Goal: Task Accomplishment & Management: Use online tool/utility

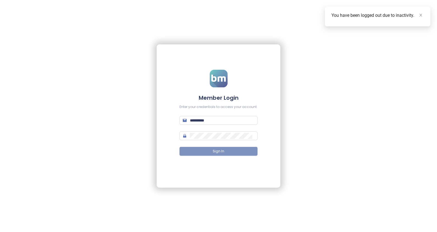
click at [211, 152] on button "Sign In" at bounding box center [219, 151] width 78 height 9
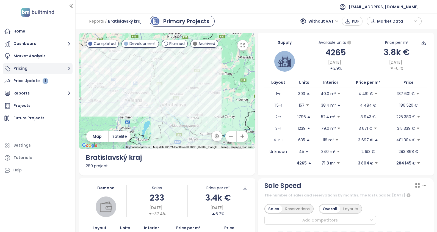
click at [28, 71] on button "Pricing" at bounding box center [38, 68] width 70 height 11
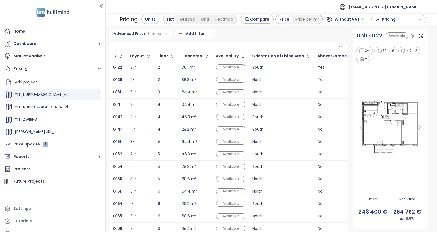
drag, startPoint x: 74, startPoint y: 87, endPoint x: 105, endPoint y: 83, distance: 31.4
click at [105, 83] on div at bounding box center [105, 116] width 3 height 232
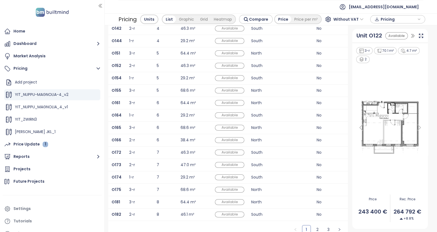
scroll to position [98, 0]
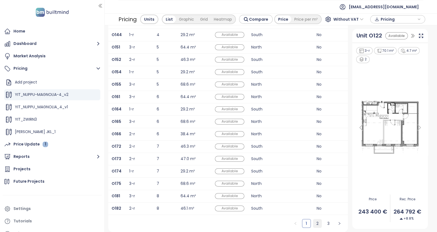
click at [314, 223] on link "2" at bounding box center [318, 223] width 8 height 8
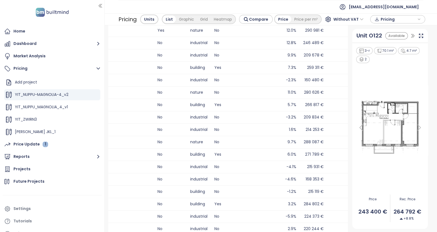
scroll to position [0, 0]
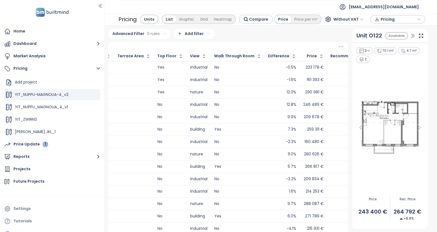
click at [338, 45] on icon at bounding box center [341, 46] width 7 height 7
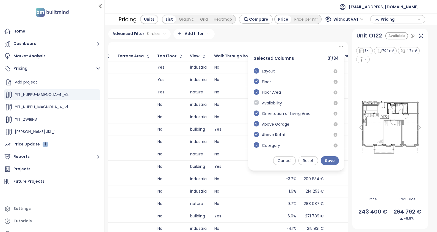
click at [254, 101] on icon "check-circle" at bounding box center [257, 103] width 6 height 6
click at [254, 112] on icon "check-circle" at bounding box center [257, 113] width 6 height 6
click at [254, 122] on icon "check-circle" at bounding box center [257, 124] width 6 height 6
click at [254, 133] on icon "check-circle" at bounding box center [257, 135] width 6 height 6
click at [254, 144] on icon "check-circle" at bounding box center [257, 145] width 6 height 6
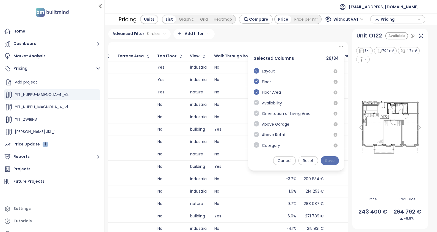
click at [329, 161] on span "Save" at bounding box center [330, 160] width 10 height 6
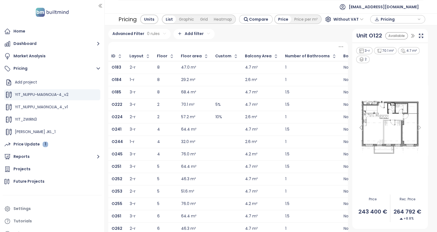
click at [338, 47] on icon at bounding box center [341, 46] width 7 height 7
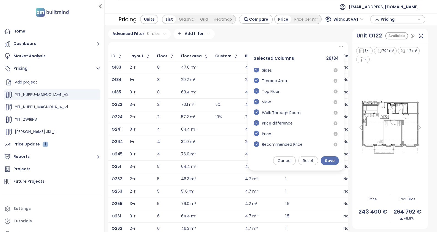
scroll to position [245, 0]
click at [254, 113] on icon "check-circle" at bounding box center [257, 112] width 6 height 6
click at [254, 103] on icon "check-circle" at bounding box center [257, 102] width 6 height 6
click at [254, 92] on icon "check-circle" at bounding box center [257, 91] width 6 height 6
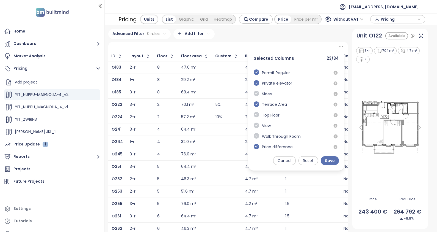
scroll to position [210, 0]
click at [254, 116] on icon "check-circle" at bounding box center [257, 115] width 6 height 6
click at [254, 104] on icon "check-circle" at bounding box center [257, 104] width 6 height 6
drag, startPoint x: 254, startPoint y: 94, endPoint x: 253, endPoint y: 89, distance: 5.1
click at [254, 94] on icon "check-circle" at bounding box center [257, 94] width 6 height 6
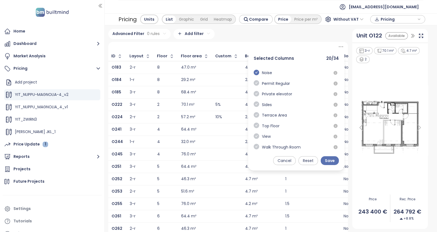
click at [254, 83] on icon "check-circle" at bounding box center [257, 83] width 6 height 6
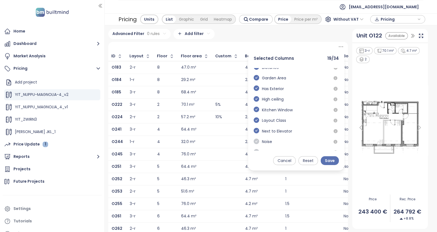
click at [254, 142] on icon "check-circle" at bounding box center [257, 141] width 6 height 6
click at [254, 131] on icon "check-circle" at bounding box center [257, 131] width 6 height 6
click at [254, 121] on icon "check-circle" at bounding box center [257, 120] width 6 height 6
drag, startPoint x: 252, startPoint y: 109, endPoint x: 255, endPoint y: 99, distance: 10.9
click at [254, 109] on icon "check-circle" at bounding box center [257, 109] width 6 height 6
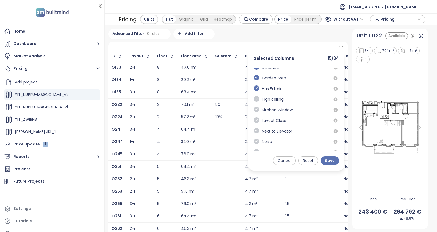
click at [255, 99] on icon "check-circle" at bounding box center [257, 99] width 6 height 6
drag, startPoint x: 253, startPoint y: 87, endPoint x: 253, endPoint y: 84, distance: 3.6
click at [254, 87] on icon "check-circle" at bounding box center [257, 88] width 6 height 6
click at [254, 77] on icon "check-circle" at bounding box center [257, 78] width 6 height 6
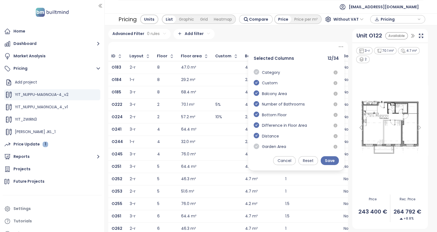
scroll to position [73, 0]
click at [254, 137] on icon "check-circle" at bounding box center [257, 136] width 6 height 6
click at [254, 124] on icon "check-circle" at bounding box center [257, 125] width 6 height 6
click at [254, 116] on icon "check-circle" at bounding box center [257, 115] width 6 height 6
click at [254, 105] on icon "check-circle" at bounding box center [257, 104] width 6 height 6
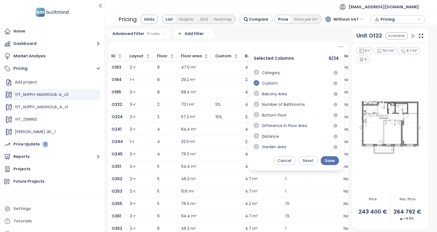
click at [254, 93] on icon "check-circle" at bounding box center [257, 94] width 6 height 6
click at [254, 82] on icon "check-circle" at bounding box center [257, 83] width 6 height 6
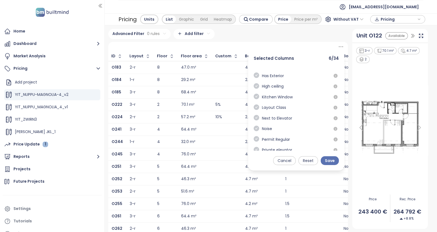
scroll to position [206, 0]
click at [325, 163] on span "Save" at bounding box center [330, 160] width 10 height 6
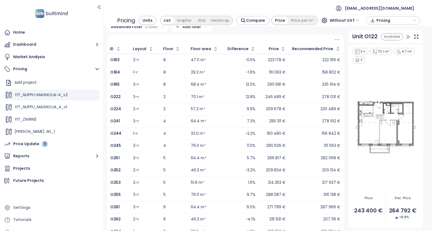
scroll to position [0, 0]
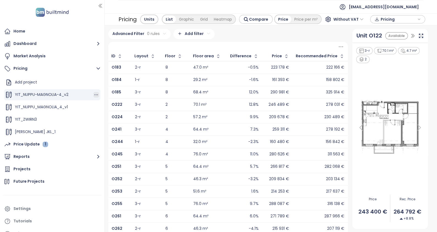
click at [94, 96] on icon "button" at bounding box center [97, 95] width 6 height 6
click at [108, 103] on button "Edit" at bounding box center [110, 103] width 24 height 7
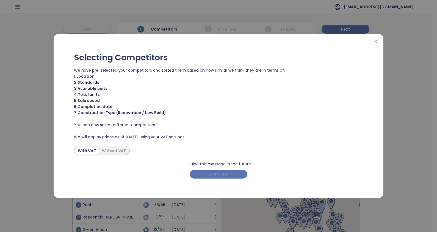
click at [216, 176] on span "Continue" at bounding box center [218, 174] width 19 height 6
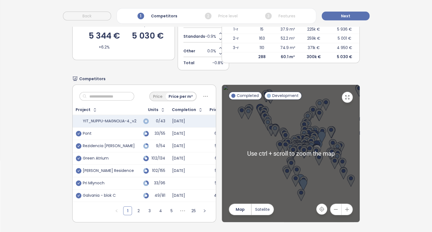
scroll to position [76, 0]
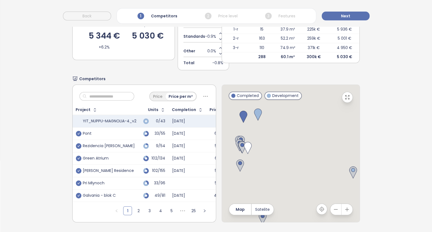
drag, startPoint x: 310, startPoint y: 158, endPoint x: 217, endPoint y: 149, distance: 93.2
click at [217, 149] on div "Price Price per m² Project Units Completion Price YIT_NUPPU-MAGNOLIA-4_v2 0/43 …" at bounding box center [216, 153] width 288 height 138
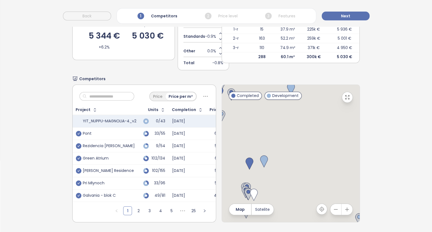
drag, startPoint x: 294, startPoint y: 162, endPoint x: 292, endPoint y: 199, distance: 37.0
click at [292, 201] on div at bounding box center [291, 153] width 138 height 137
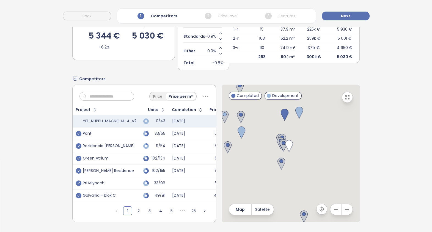
drag, startPoint x: 301, startPoint y: 158, endPoint x: 329, endPoint y: 97, distance: 67.5
click at [329, 97] on div at bounding box center [291, 153] width 138 height 137
click at [278, 158] on img at bounding box center [282, 163] width 8 height 12
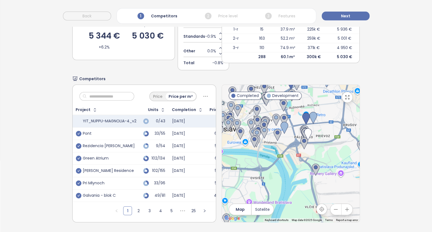
click at [346, 93] on button "button" at bounding box center [347, 97] width 11 height 11
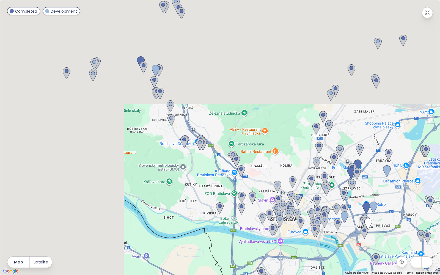
drag, startPoint x: 129, startPoint y: 132, endPoint x: 270, endPoint y: 248, distance: 183.0
click at [270, 231] on div at bounding box center [220, 137] width 440 height 275
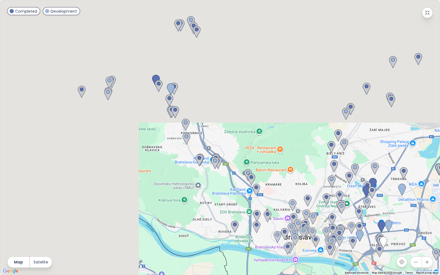
drag, startPoint x: 279, startPoint y: 130, endPoint x: 164, endPoint y: 62, distance: 133.7
click at [164, 62] on div at bounding box center [220, 137] width 440 height 275
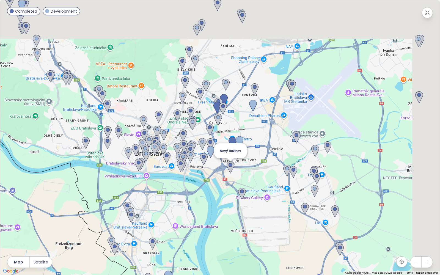
click at [232, 167] on img at bounding box center [231, 168] width 8 height 12
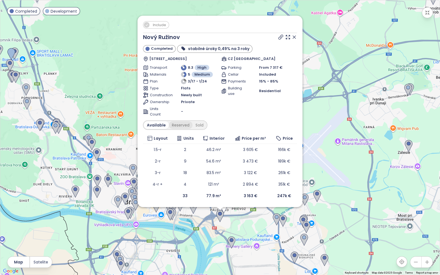
click at [176, 127] on div "Reserved" at bounding box center [181, 125] width 24 height 8
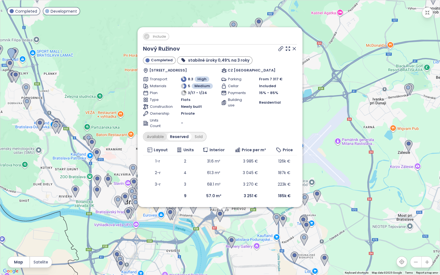
click at [158, 139] on div "Available" at bounding box center [155, 137] width 23 height 8
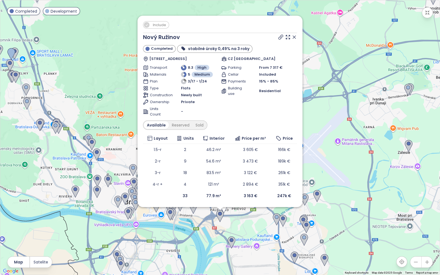
click at [294, 39] on icon at bounding box center [295, 37] width 6 height 6
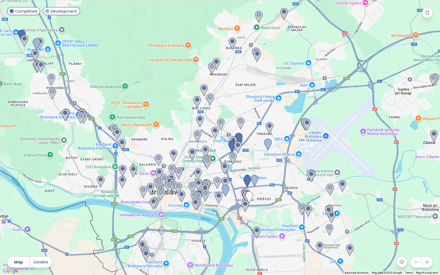
drag, startPoint x: 229, startPoint y: 110, endPoint x: 245, endPoint y: 89, distance: 26.5
click at [246, 89] on div at bounding box center [220, 137] width 440 height 275
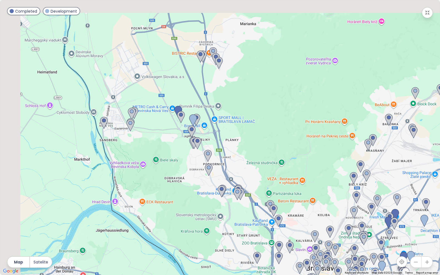
drag, startPoint x: 185, startPoint y: 156, endPoint x: 318, endPoint y: 227, distance: 150.3
click at [318, 227] on div at bounding box center [220, 137] width 440 height 275
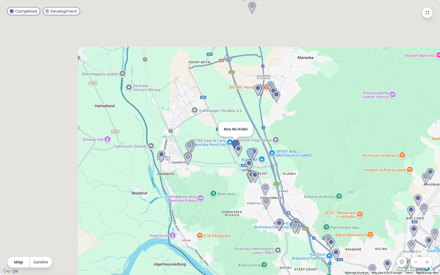
click at [236, 143] on img at bounding box center [236, 146] width 8 height 12
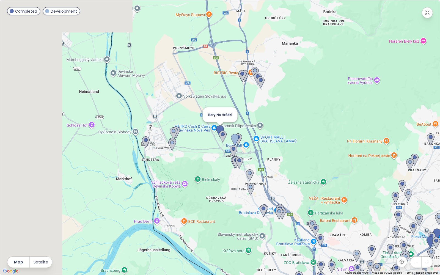
click at [218, 128] on img at bounding box center [220, 131] width 8 height 12
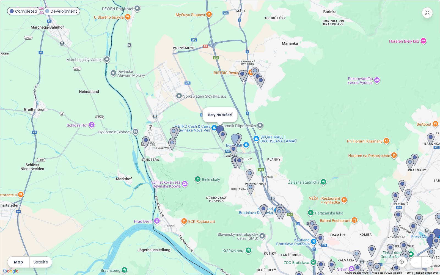
click at [220, 128] on img at bounding box center [220, 131] width 8 height 12
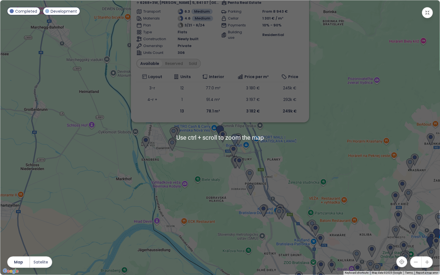
click at [363, 124] on div "To navigate, press the arrow keys. Include Bory Na Hrádzi Completed zníženie úr…" at bounding box center [220, 137] width 440 height 275
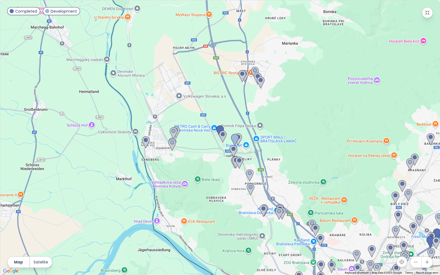
click at [317, 119] on div at bounding box center [220, 137] width 440 height 275
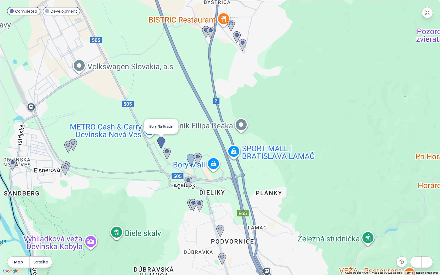
click at [162, 141] on img at bounding box center [161, 143] width 8 height 12
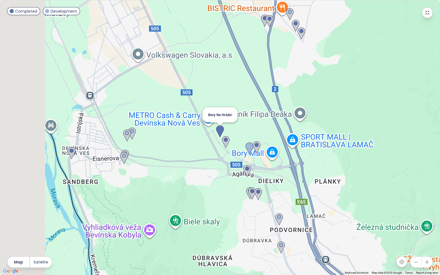
click at [221, 132] on img at bounding box center [220, 131] width 8 height 12
click at [220, 130] on img at bounding box center [220, 131] width 8 height 12
click at [427, 20] on div "To navigate, press the arrow keys." at bounding box center [220, 137] width 440 height 275
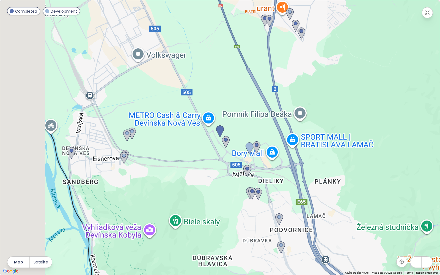
click at [430, 15] on icon "button" at bounding box center [428, 13] width 6 height 6
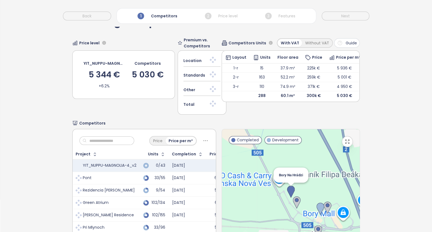
click at [287, 190] on img at bounding box center [291, 191] width 8 height 12
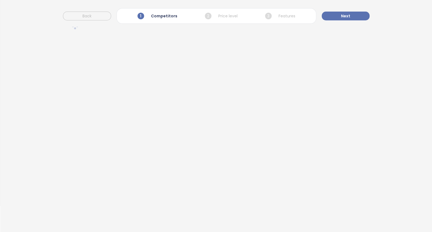
scroll to position [26, 0]
click at [291, 101] on div at bounding box center [216, 123] width 432 height 218
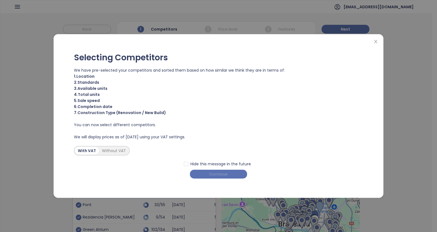
click at [218, 176] on span "Continue" at bounding box center [218, 174] width 19 height 6
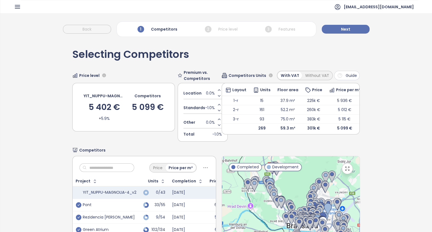
drag, startPoint x: 290, startPoint y: 192, endPoint x: 299, endPoint y: 178, distance: 16.0
click at [299, 178] on div at bounding box center [291, 224] width 138 height 137
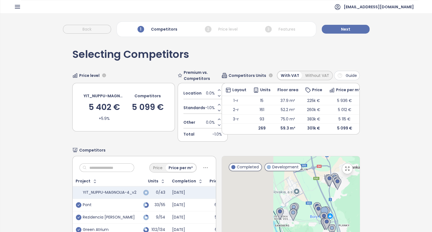
drag, startPoint x: 299, startPoint y: 191, endPoint x: 381, endPoint y: 219, distance: 86.7
click at [381, 219] on div "Selecting Competitors Price level YIT_NUPPU-MAGNOLIA-4_v2 5 402 € +5.9% Competi…" at bounding box center [216, 171] width 432 height 263
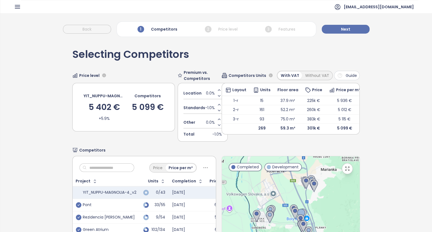
drag, startPoint x: 242, startPoint y: 193, endPoint x: 234, endPoint y: 174, distance: 20.1
click at [238, 184] on div at bounding box center [291, 224] width 138 height 137
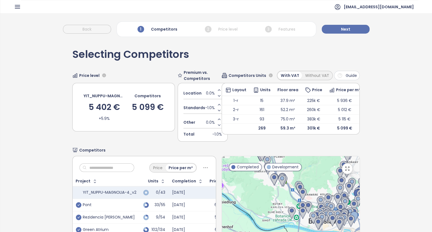
drag, startPoint x: 314, startPoint y: 204, endPoint x: 282, endPoint y: 157, distance: 56.6
click at [282, 157] on div at bounding box center [291, 224] width 138 height 137
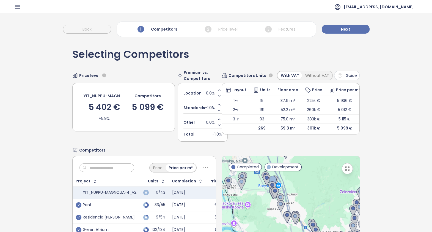
drag, startPoint x: 288, startPoint y: 175, endPoint x: 301, endPoint y: 214, distance: 41.0
click at [301, 214] on div at bounding box center [291, 224] width 138 height 137
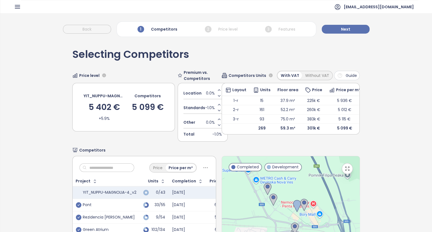
drag, startPoint x: 328, startPoint y: 200, endPoint x: 260, endPoint y: 176, distance: 71.9
click at [260, 176] on div at bounding box center [291, 224] width 138 height 137
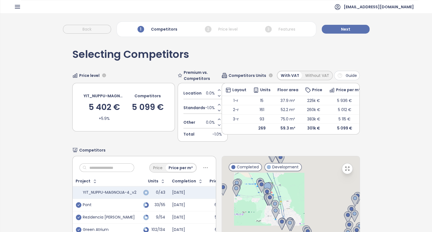
drag, startPoint x: 296, startPoint y: 211, endPoint x: 254, endPoint y: 137, distance: 84.6
click at [257, 142] on div "Selecting Competitors Price level YIT_NUPPU-MAGNOLIA-4_v2 5 402 € +5.9% Competi…" at bounding box center [216, 171] width 288 height 263
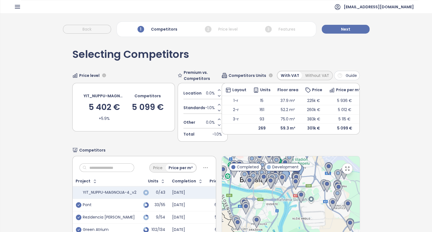
drag, startPoint x: 296, startPoint y: 209, endPoint x: 252, endPoint y: 201, distance: 44.3
click at [252, 201] on div at bounding box center [291, 224] width 138 height 137
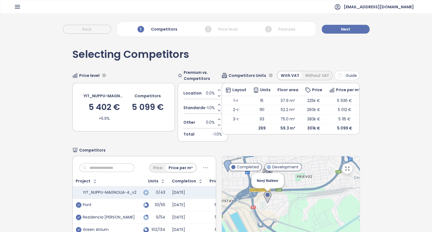
click at [264, 198] on img at bounding box center [268, 197] width 8 height 12
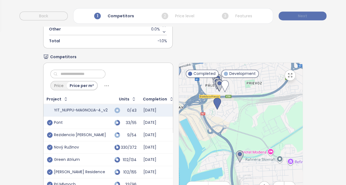
click at [305, 18] on span "Next" at bounding box center [302, 16] width 9 height 6
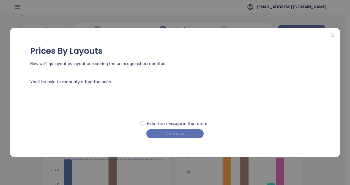
click at [175, 133] on span "Continue" at bounding box center [175, 134] width 19 height 6
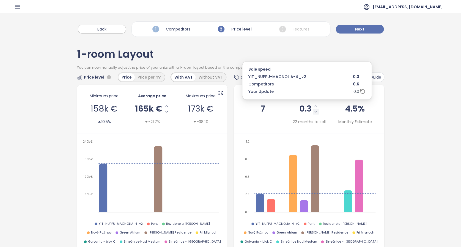
click at [314, 112] on icon "Decrease Sale Speed - Monthly" at bounding box center [316, 112] width 4 height 4
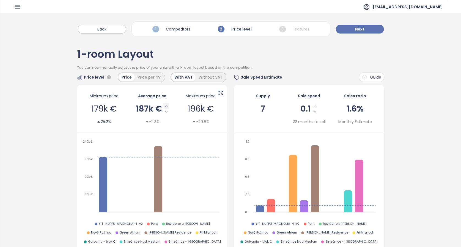
click at [164, 106] on icon "Increase AVG Price" at bounding box center [166, 106] width 4 height 4
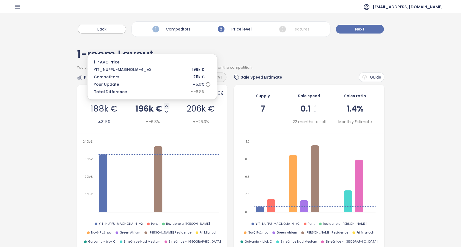
click at [164, 105] on icon "Increase AVG Price" at bounding box center [166, 106] width 4 height 4
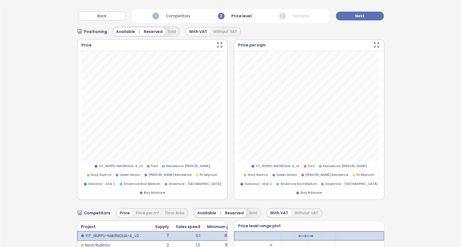
scroll to position [212, 0]
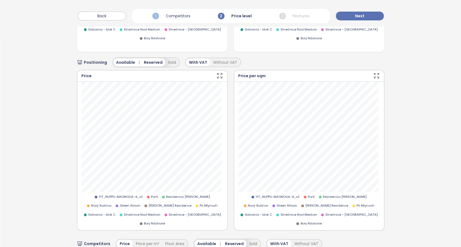
click at [147, 59] on span "Reserved" at bounding box center [153, 62] width 19 height 6
click at [147, 58] on button "Reserved" at bounding box center [149, 62] width 23 height 8
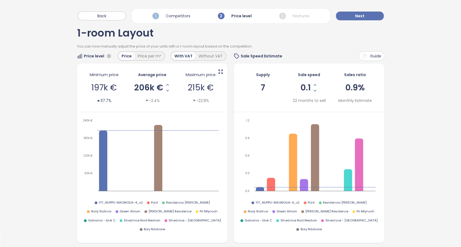
scroll to position [0, 0]
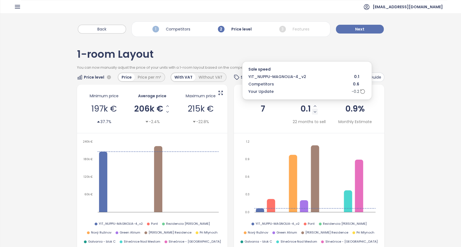
click at [313, 111] on icon "Decrease Sale Speed - Monthly" at bounding box center [315, 112] width 4 height 4
click at [314, 106] on icon "Increase Sale Speed - Monthly" at bounding box center [316, 106] width 4 height 4
click at [313, 107] on icon "Increase Sale Speed - Monthly" at bounding box center [315, 106] width 4 height 4
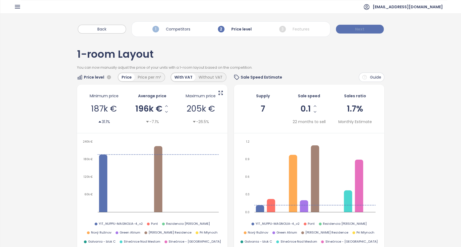
click at [363, 29] on button "Next" at bounding box center [360, 29] width 48 height 9
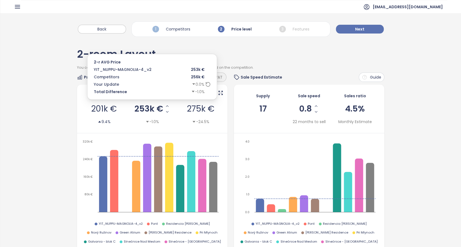
click at [166, 107] on icon "Increase AVG Price" at bounding box center [167, 106] width 4 height 4
drag, startPoint x: 149, startPoint y: 108, endPoint x: 137, endPoint y: 105, distance: 11.5
click at [137, 105] on span "266k €" at bounding box center [149, 109] width 29 height 8
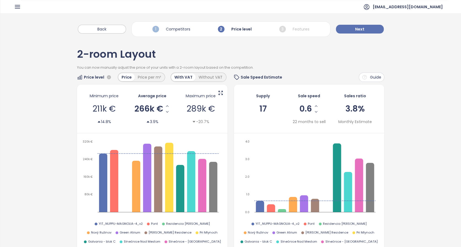
click at [295, 132] on div "Supply 17 Sale speed 0.6 22 months to sell Sales ratio 3.8% Monthly Estimate" at bounding box center [309, 109] width 151 height 49
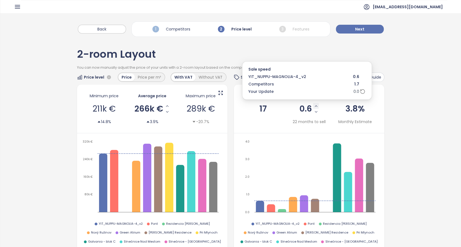
click at [314, 107] on icon "Increase Sale Speed - Monthly" at bounding box center [316, 106] width 4 height 4
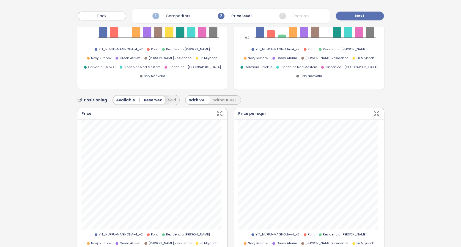
scroll to position [220, 0]
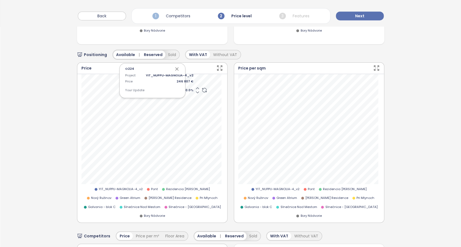
click at [185, 88] on span "0.0 %" at bounding box center [170, 90] width 48 height 5
type input "*"
type input "**"
click at [176, 66] on icon "button" at bounding box center [177, 69] width 6 height 6
click at [185, 88] on span "0.0 %" at bounding box center [170, 90] width 48 height 5
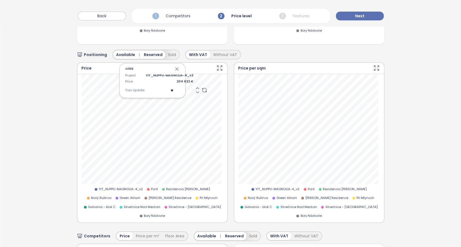
type input "*"
type input "**"
click at [186, 88] on span "5.0 %" at bounding box center [170, 90] width 48 height 5
type input "*"
type input "**"
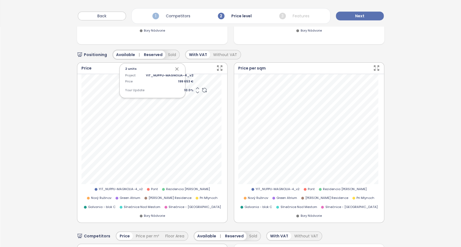
scroll to position [183, 0]
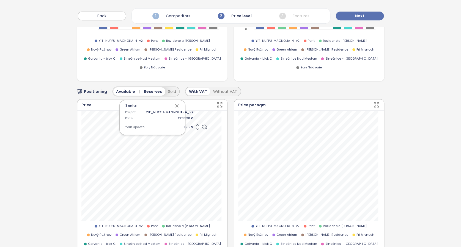
click at [186, 125] on span "10.0 %" at bounding box center [170, 127] width 48 height 5
type input "**"
click at [184, 125] on span "13.0 %" at bounding box center [170, 127] width 48 height 5
type input "**"
click at [176, 105] on icon "button" at bounding box center [177, 106] width 3 height 3
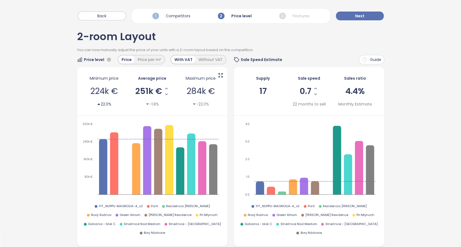
scroll to position [0, 0]
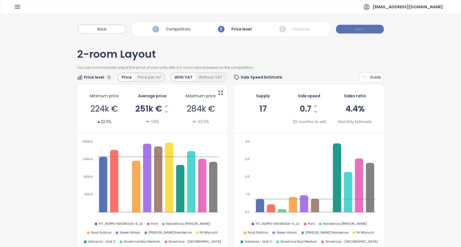
click at [365, 28] on button "Next" at bounding box center [360, 29] width 48 height 9
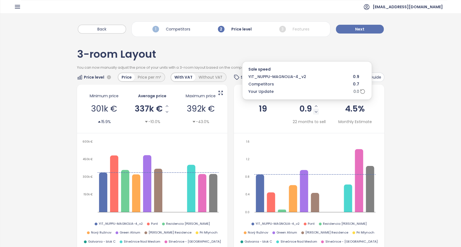
click at [314, 112] on icon "Decrease Sale Speed - Monthly" at bounding box center [316, 112] width 4 height 4
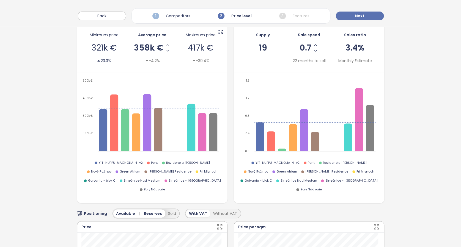
scroll to position [220, 0]
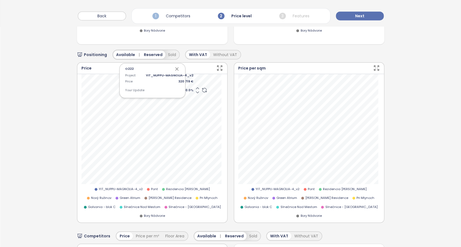
click at [185, 88] on span "0.0 %" at bounding box center [170, 90] width 48 height 5
type input "*"
click at [185, 88] on span "2.5 %" at bounding box center [170, 90] width 48 height 5
type input "*"
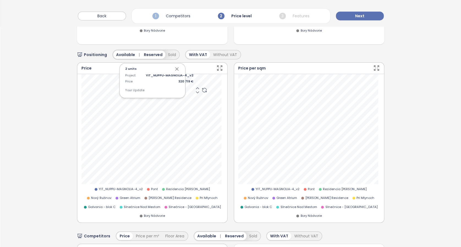
type input "*"
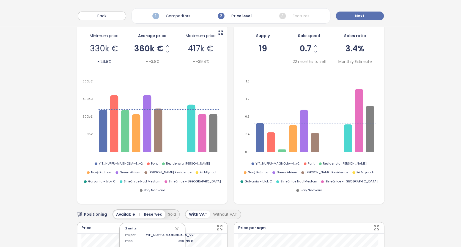
scroll to position [0, 0]
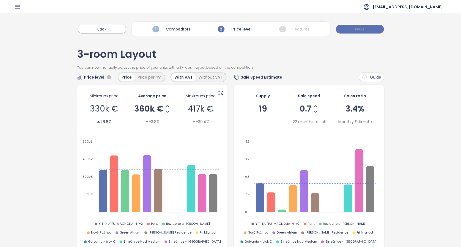
click at [358, 29] on span "Next" at bounding box center [359, 29] width 9 height 6
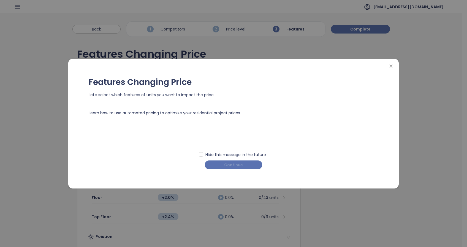
click at [240, 164] on span "Continue" at bounding box center [233, 165] width 19 height 6
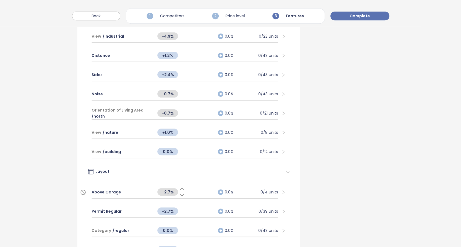
scroll to position [293, 0]
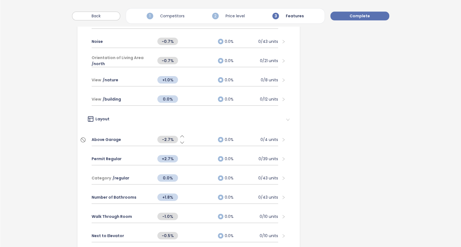
click at [180, 136] on icon at bounding box center [182, 137] width 4 height 2
drag, startPoint x: 180, startPoint y: 135, endPoint x: 172, endPoint y: 137, distance: 9.0
click at [172, 137] on span "+97.3%" at bounding box center [167, 139] width 21 height 7
click at [180, 140] on icon at bounding box center [182, 143] width 6 height 6
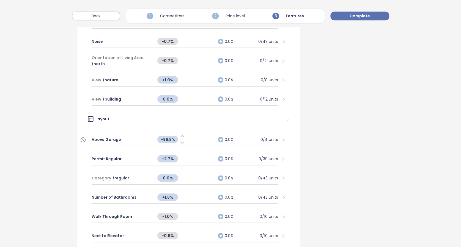
click at [180, 140] on icon at bounding box center [182, 143] width 6 height 6
click at [180, 135] on icon at bounding box center [182, 137] width 6 height 6
click at [180, 134] on icon at bounding box center [182, 137] width 6 height 6
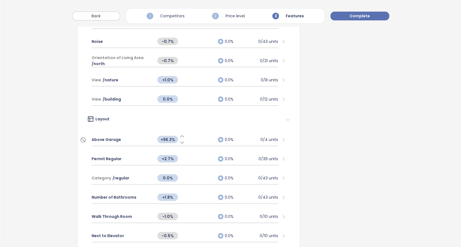
click at [180, 134] on icon at bounding box center [182, 137] width 6 height 6
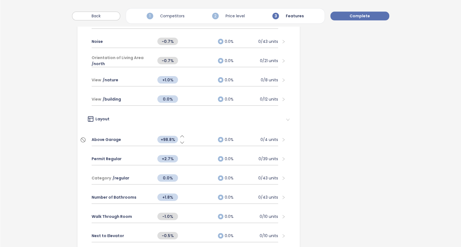
click at [180, 134] on icon at bounding box center [182, 137] width 6 height 6
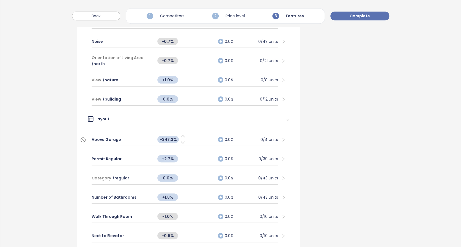
click at [163, 136] on span "+347.3%" at bounding box center [167, 139] width 21 height 7
type input "*"
type input "****"
click at [111, 138] on span "Above Garage" at bounding box center [106, 140] width 29 height 6
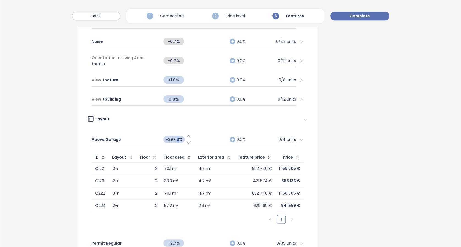
click at [174, 139] on span "+297.3%" at bounding box center [173, 139] width 21 height 7
drag, startPoint x: 176, startPoint y: 139, endPoint x: 134, endPoint y: 136, distance: 42.4
click at [134, 136] on div "Above Garage ***** 0.0% 0/4 units" at bounding box center [194, 140] width 204 height 13
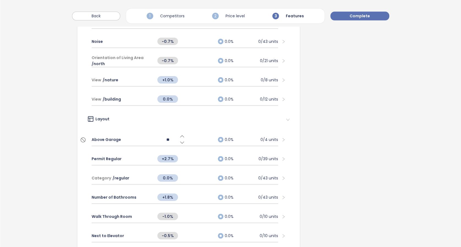
type input "***"
